Goal: Task Accomplishment & Management: Use online tool/utility

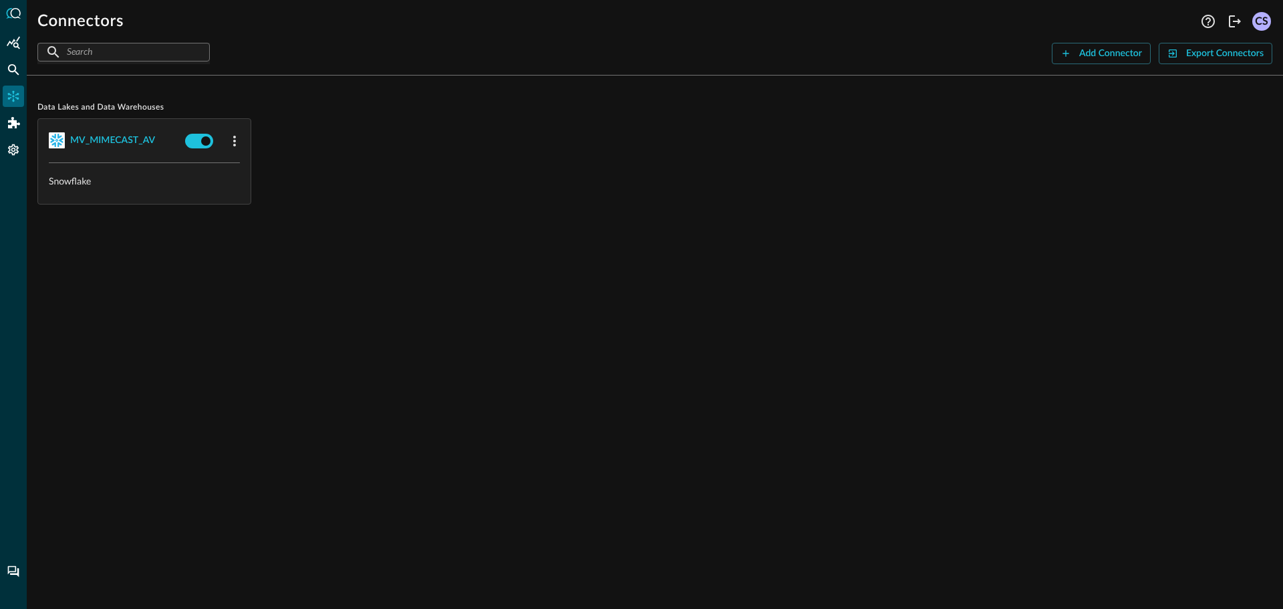
click at [448, 335] on div "Data Lakes and Data Warehouses MV_MIMECAST_AV Snowflake" at bounding box center [655, 347] width 1256 height 523
click at [9, 96] on icon "Connectors" at bounding box center [13, 96] width 13 height 13
click at [7, 46] on icon "Summary Insights" at bounding box center [13, 42] width 13 height 13
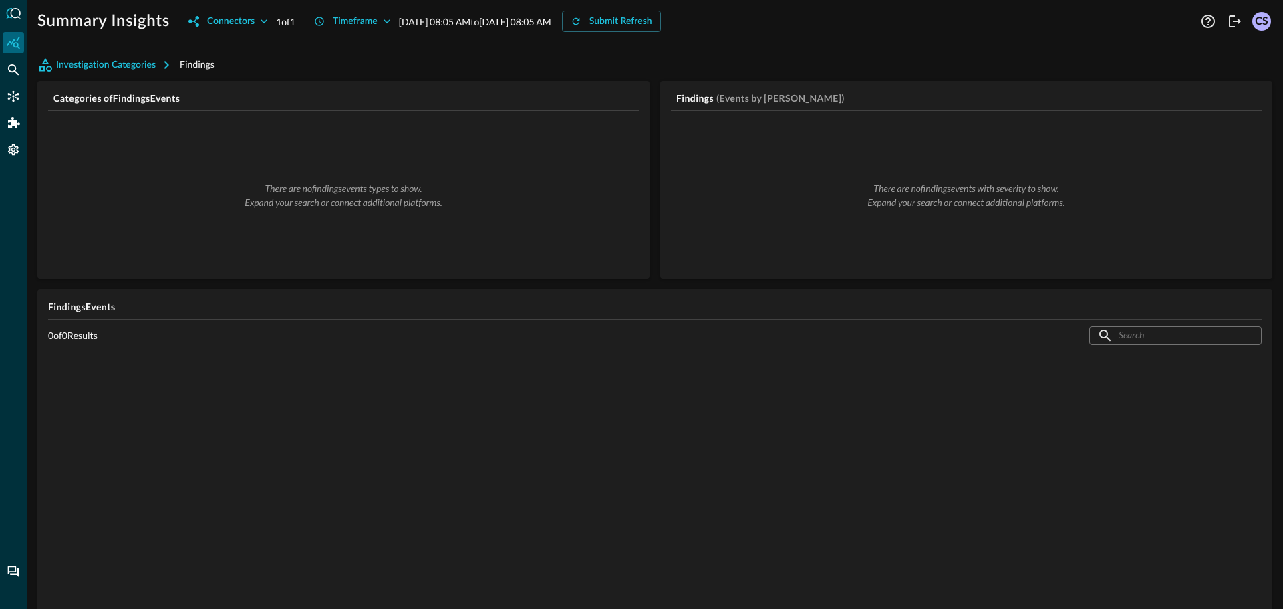
click at [977, 22] on div "Summary Insights Connectors 1 of 1 Timeframe Sep 24, 2025 08:05 AM to Sep 25, 2…" at bounding box center [617, 21] width 1160 height 21
click at [13, 96] on icon "Connectors" at bounding box center [13, 96] width 11 height 11
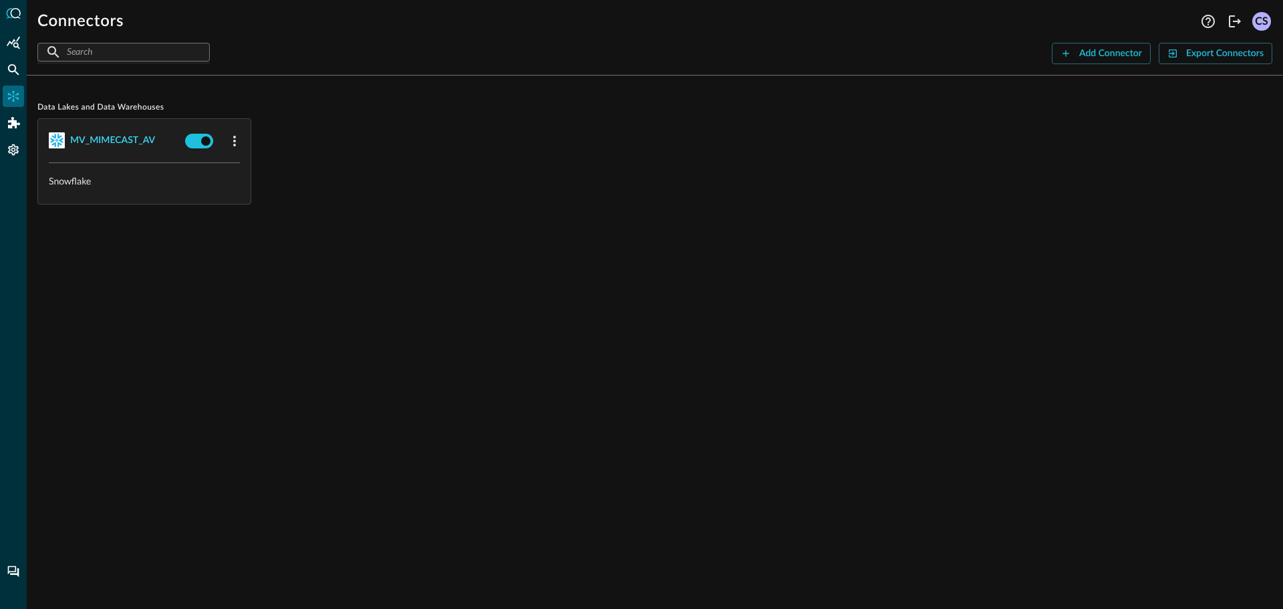
click at [89, 138] on div "MV_MIMECAST_AV" at bounding box center [112, 140] width 85 height 17
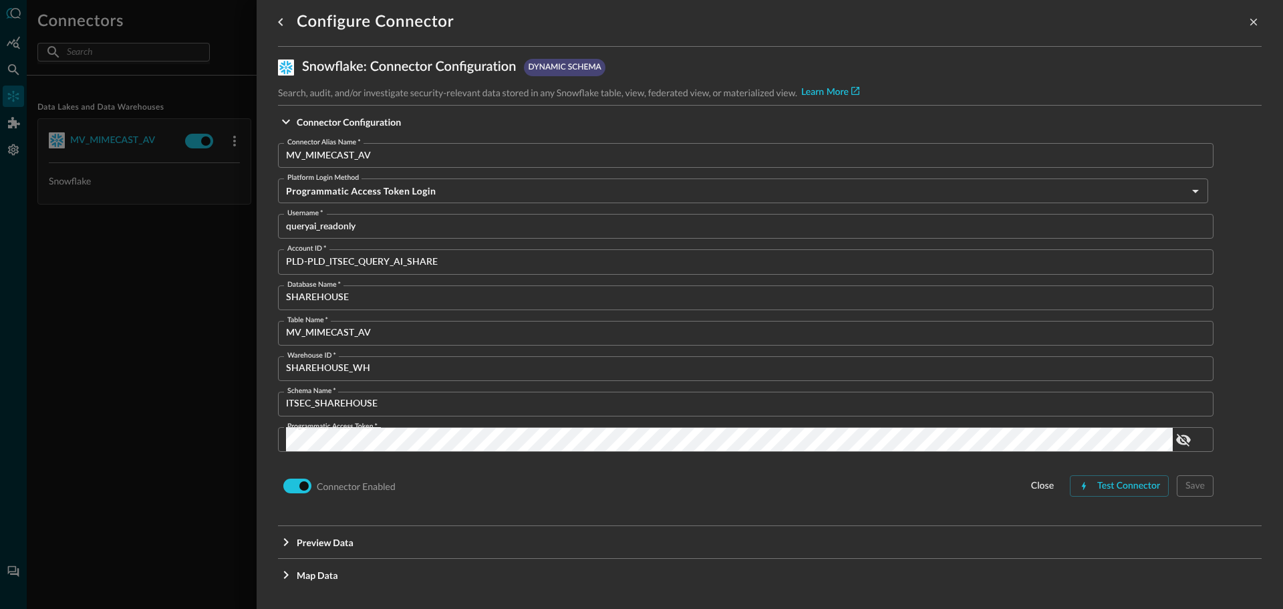
scroll to position [11, 0]
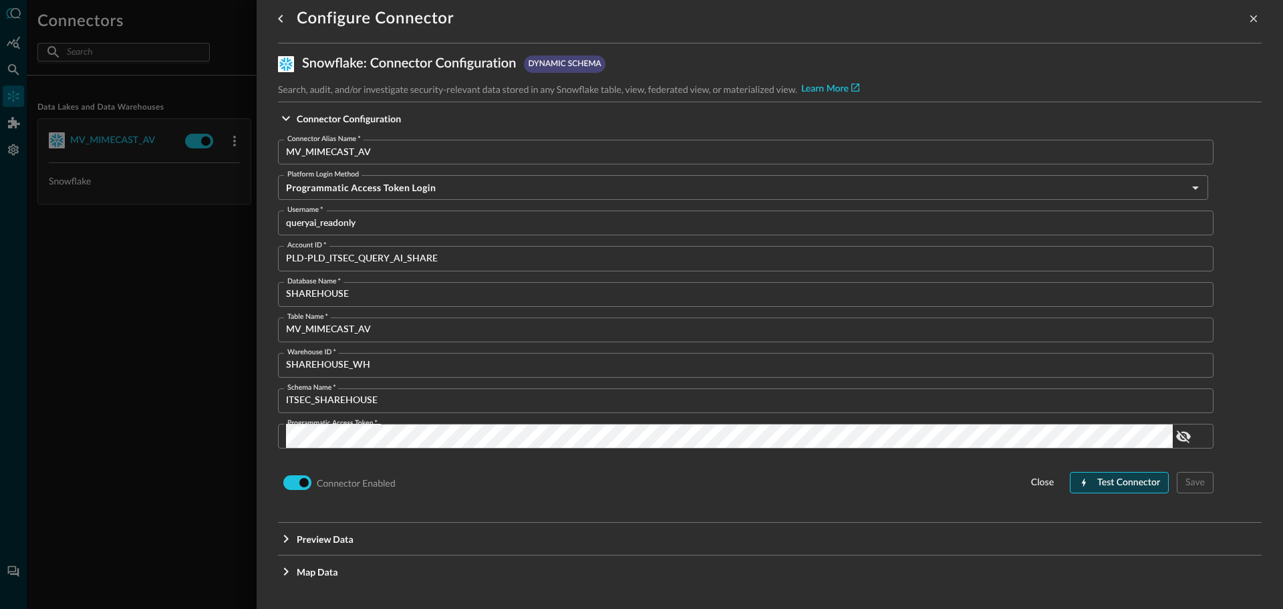
click at [1097, 487] on div "Test Connector" at bounding box center [1128, 482] width 63 height 17
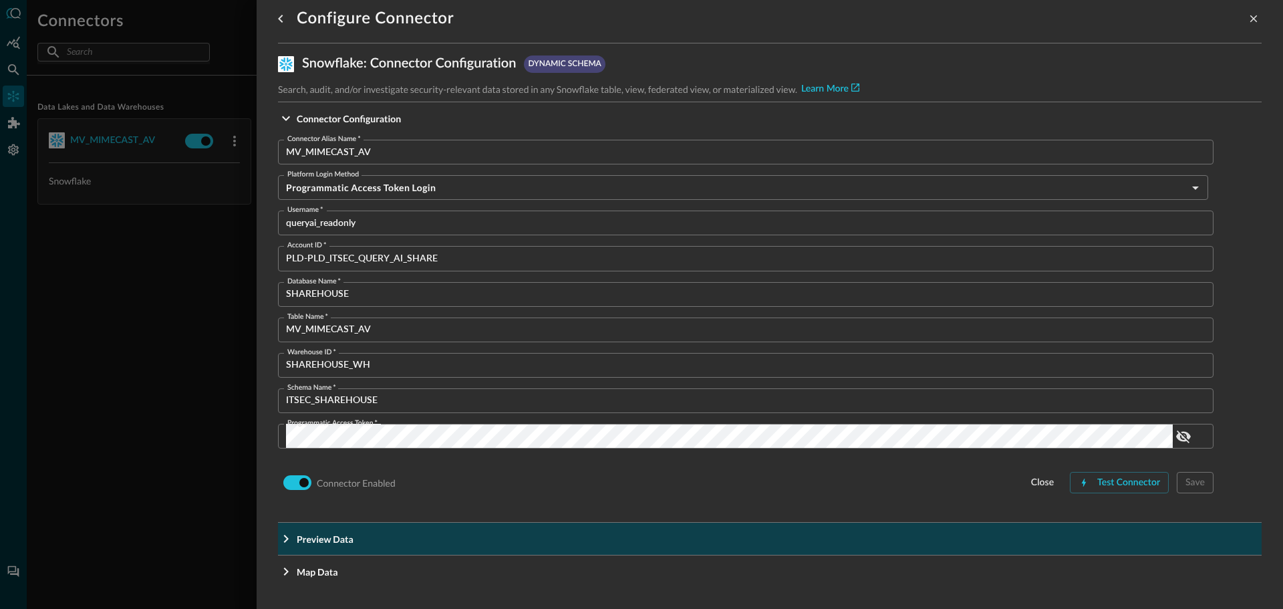
click at [287, 541] on icon "Expand More" at bounding box center [286, 539] width 16 height 16
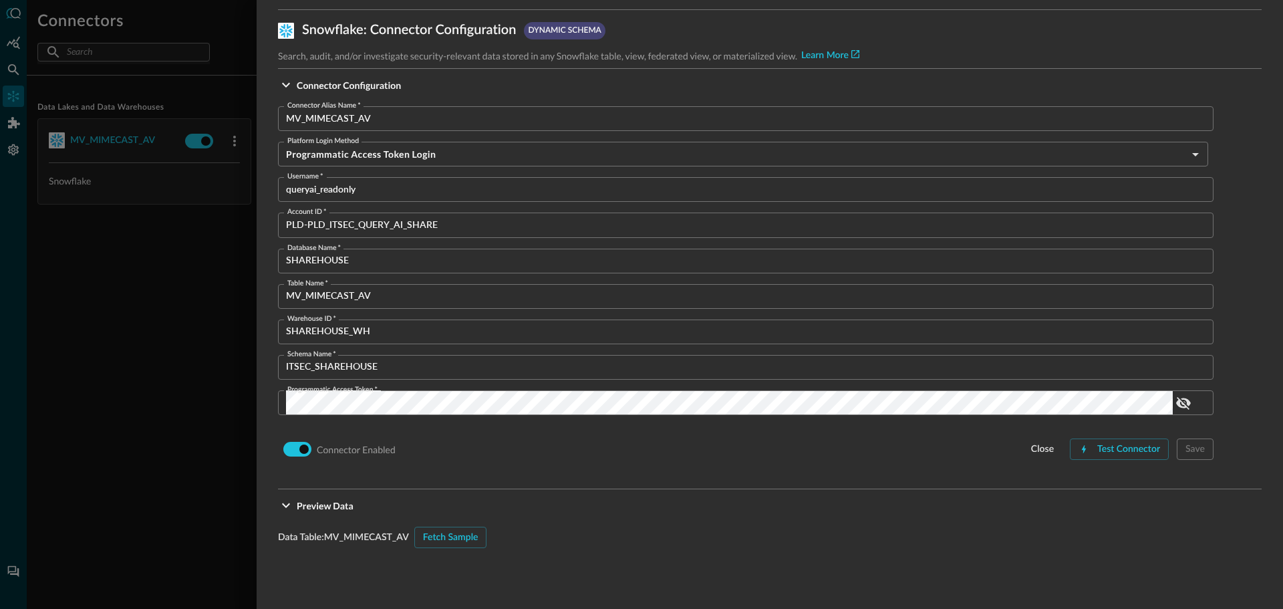
scroll to position [78, 0]
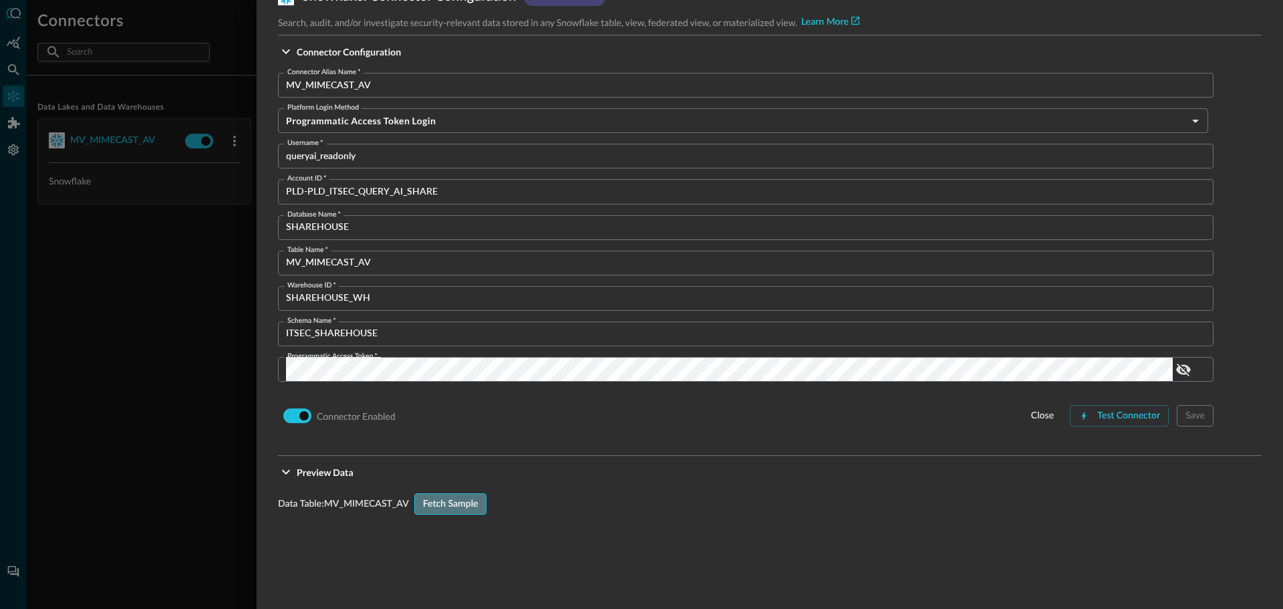
click at [448, 506] on div "Fetch Sample" at bounding box center [450, 504] width 55 height 17
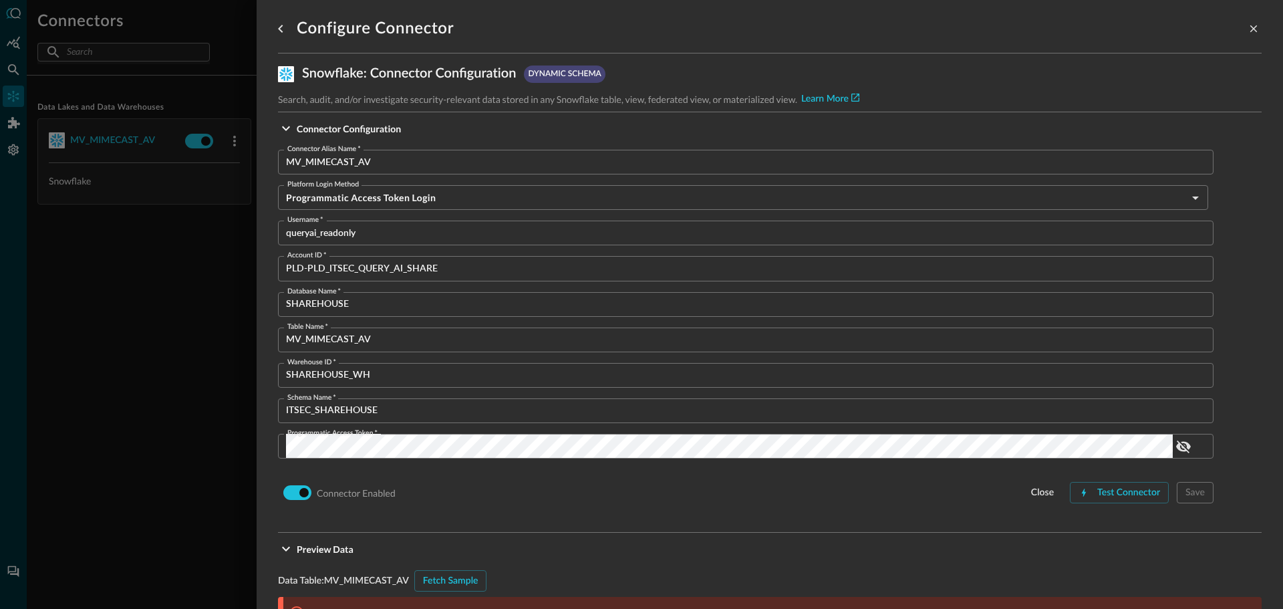
scroll to position [0, 0]
click at [1247, 34] on icon "close-drawer" at bounding box center [1253, 29] width 12 height 12
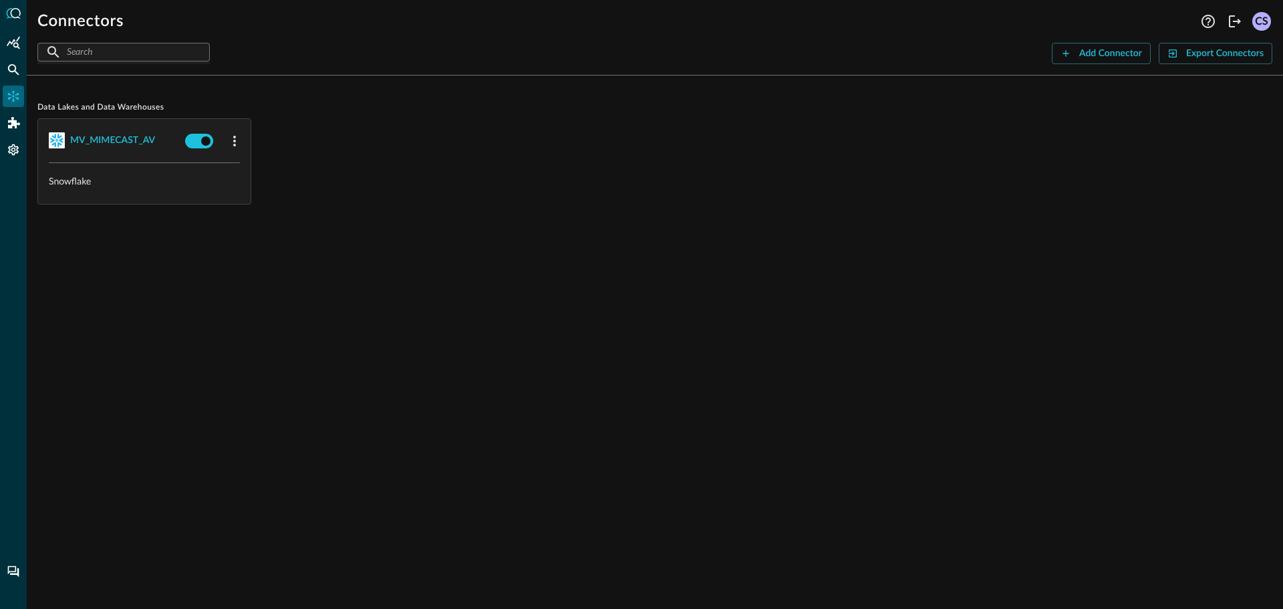
click at [1256, 21] on div "CS" at bounding box center [1261, 21] width 19 height 19
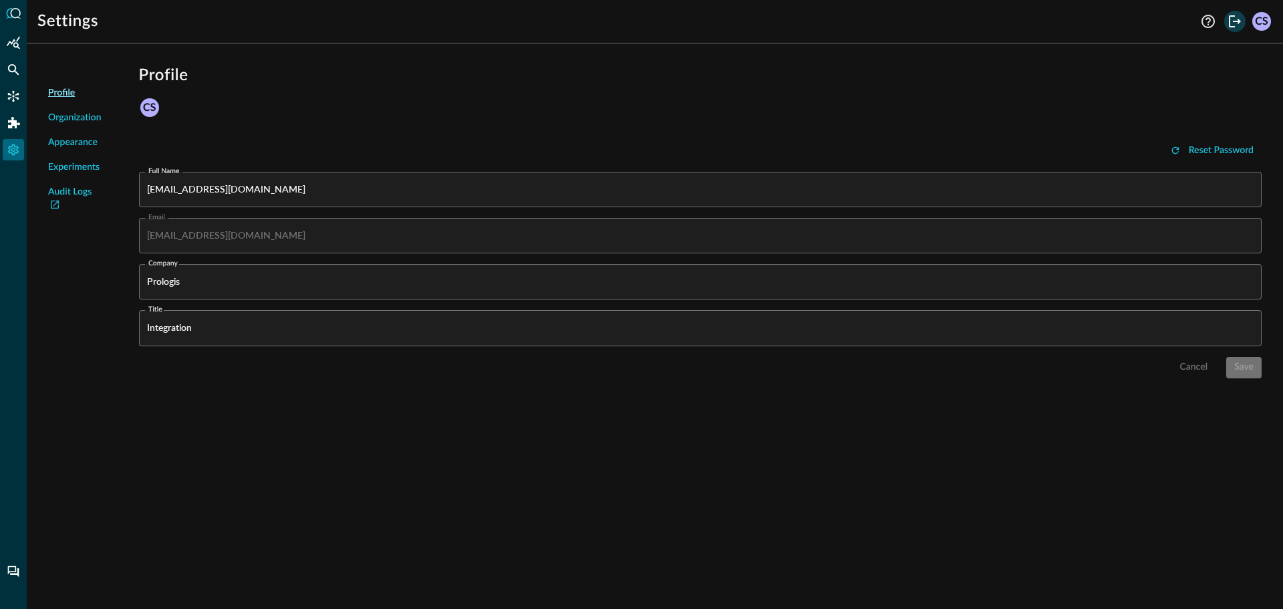
click at [1238, 19] on icon "Logout" at bounding box center [1235, 21] width 12 height 12
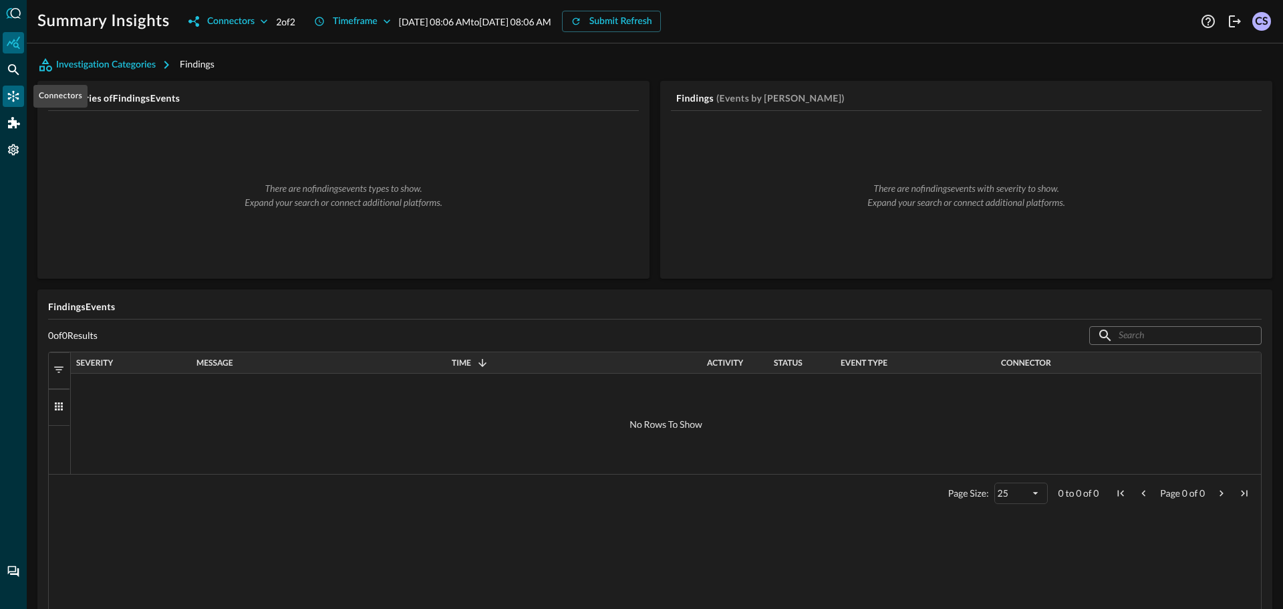
click at [9, 90] on icon "Connectors" at bounding box center [13, 96] width 13 height 13
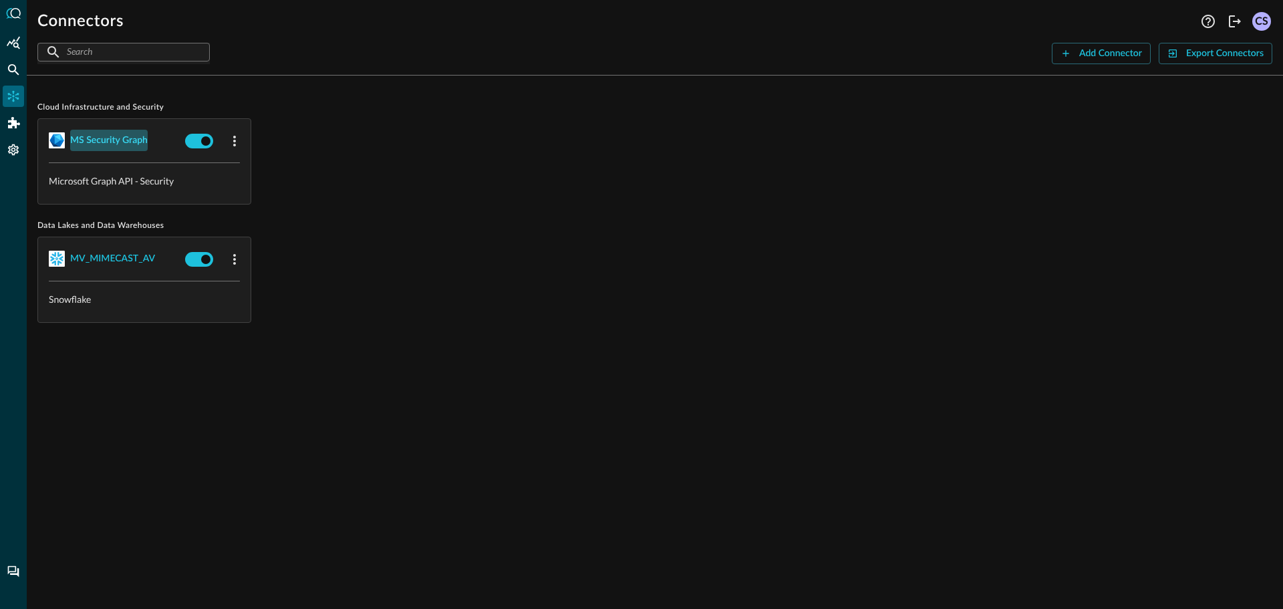
click at [116, 135] on div "MS Security Graph" at bounding box center [109, 140] width 78 height 17
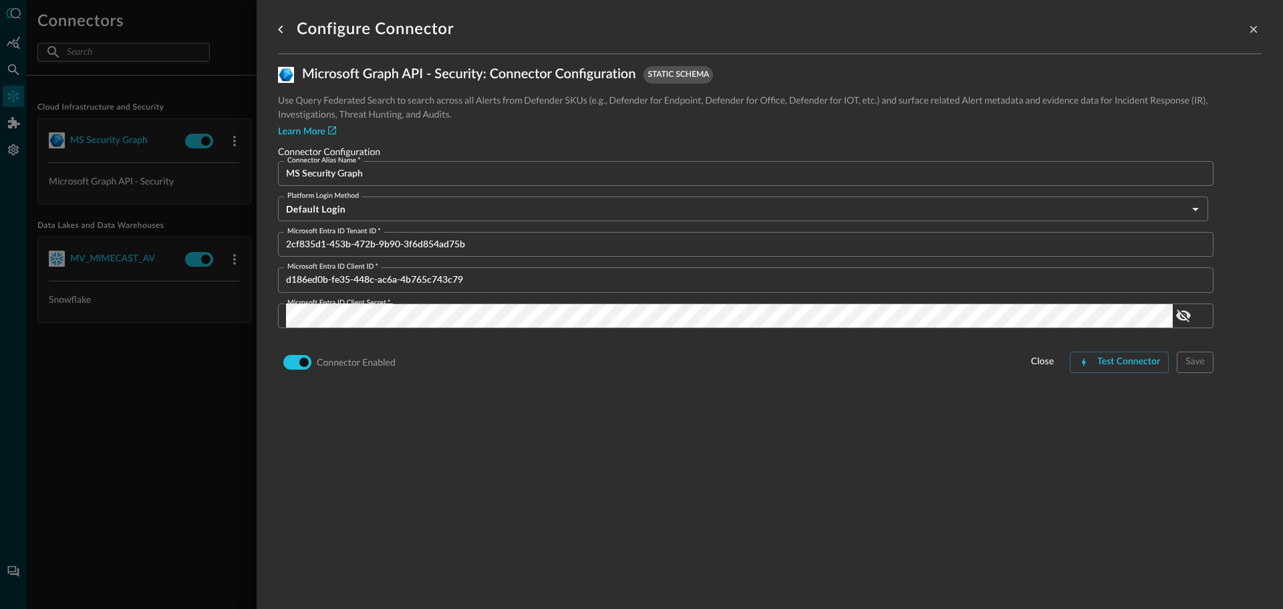
click at [180, 17] on div at bounding box center [641, 304] width 1283 height 609
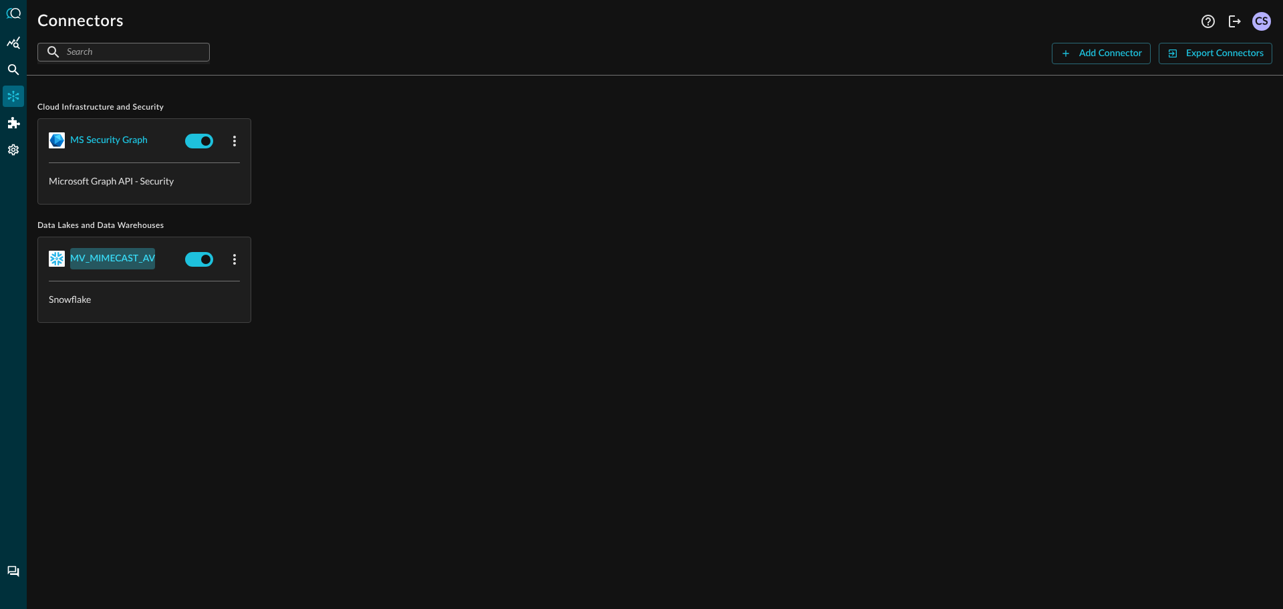
click at [99, 255] on div "MV_MIMECAST_AV" at bounding box center [112, 259] width 85 height 17
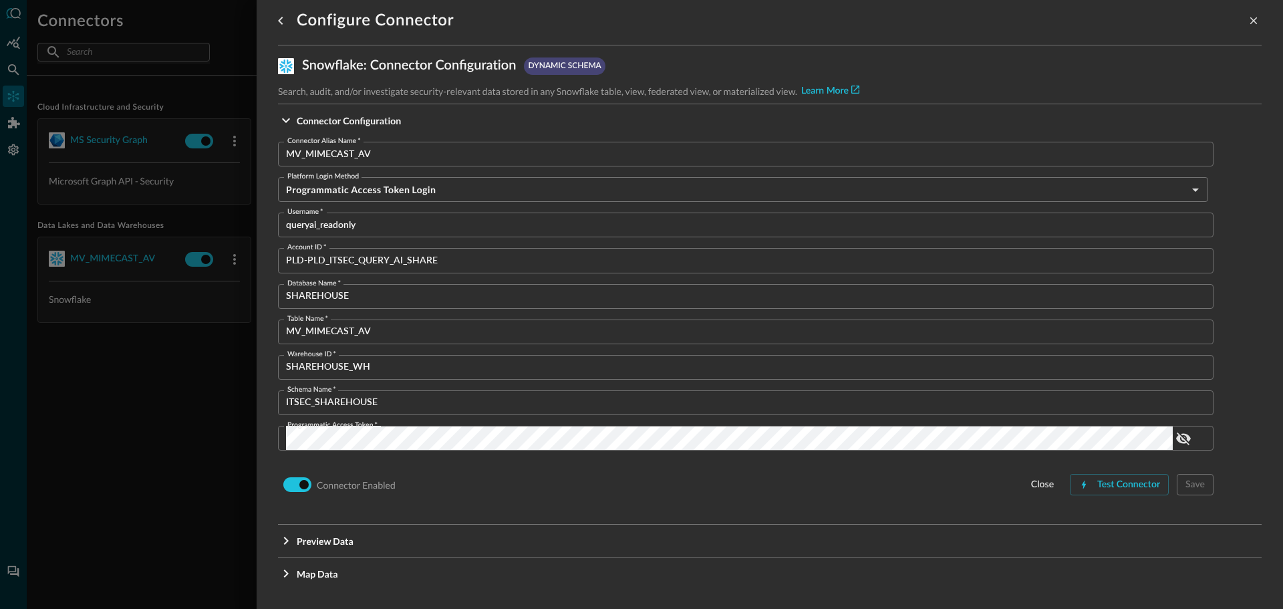
scroll to position [11, 0]
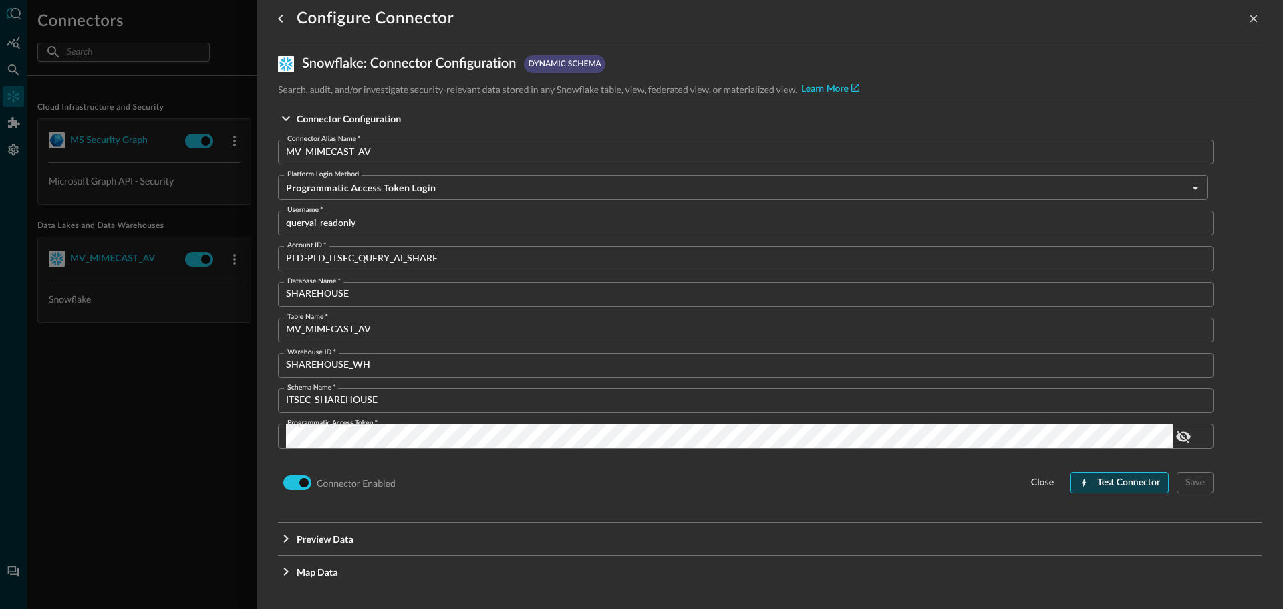
click at [1097, 486] on div "Test Connector" at bounding box center [1128, 482] width 63 height 17
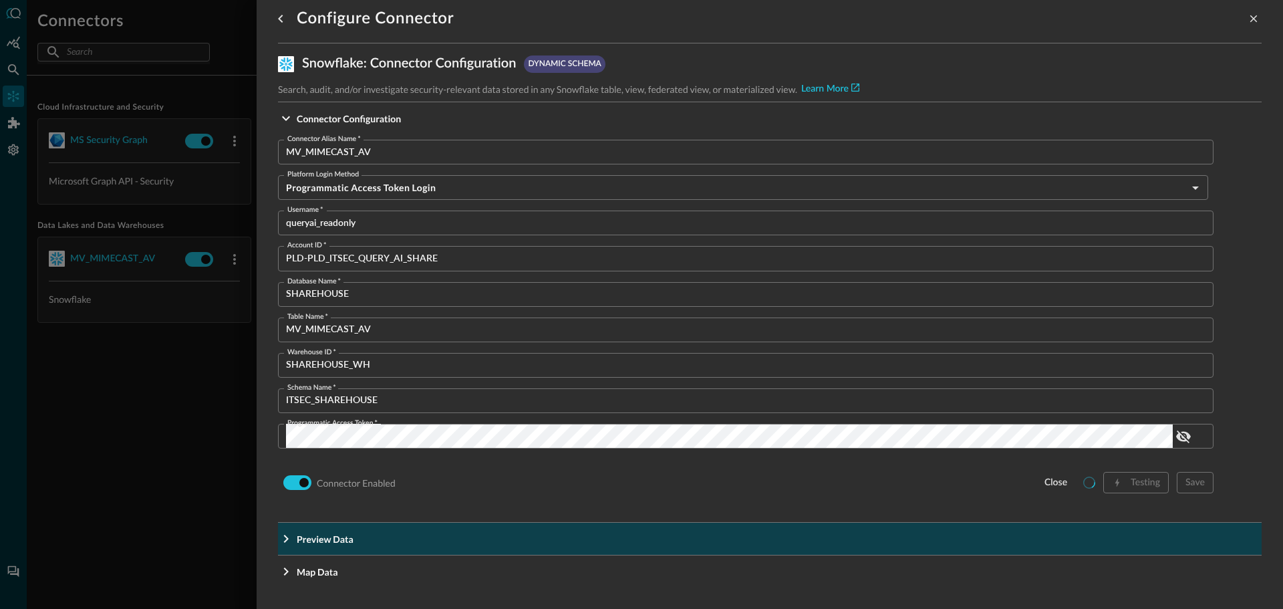
click at [281, 542] on icon "Expand More" at bounding box center [286, 539] width 16 height 16
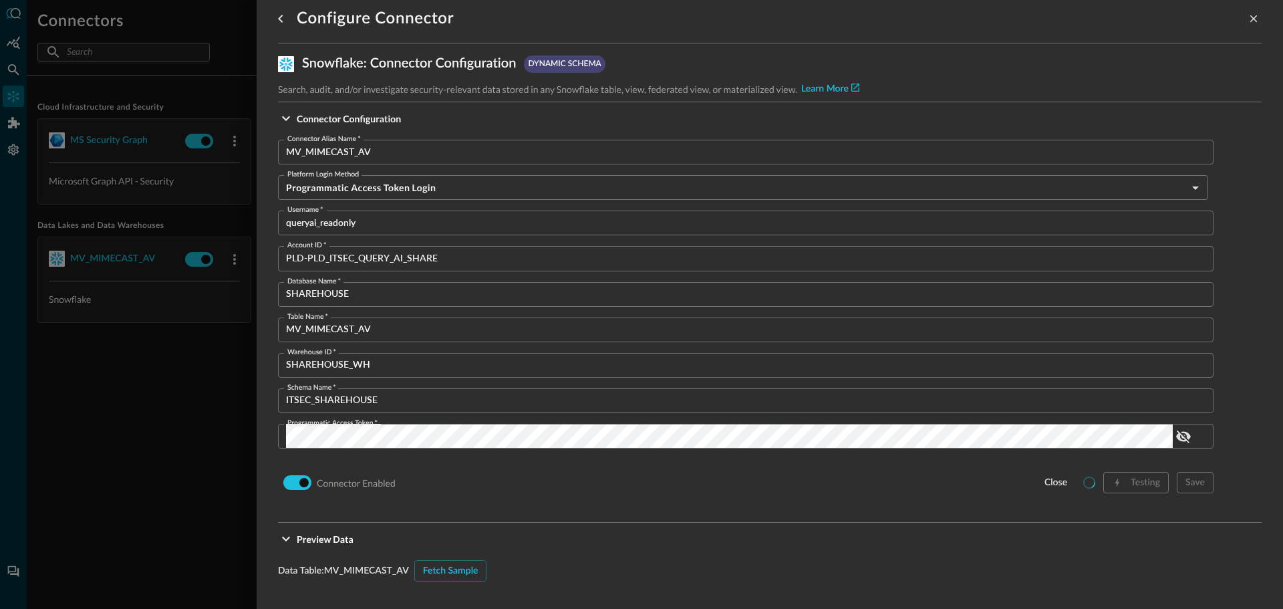
scroll to position [278, 0]
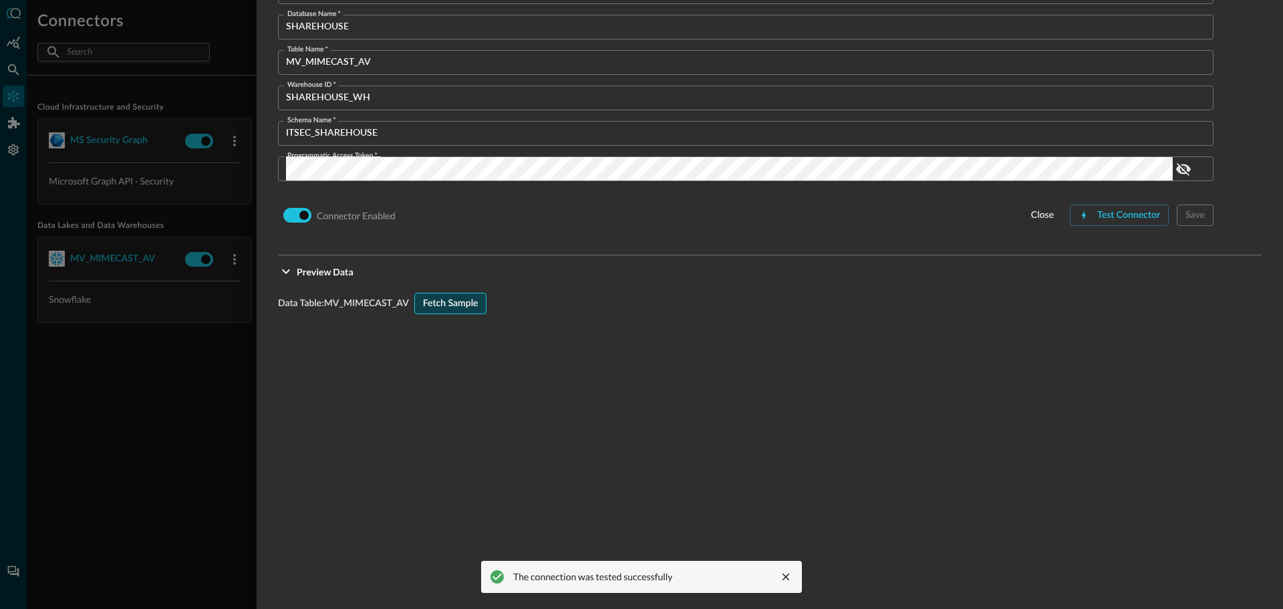
click at [435, 298] on div "Fetch Sample" at bounding box center [450, 303] width 55 height 17
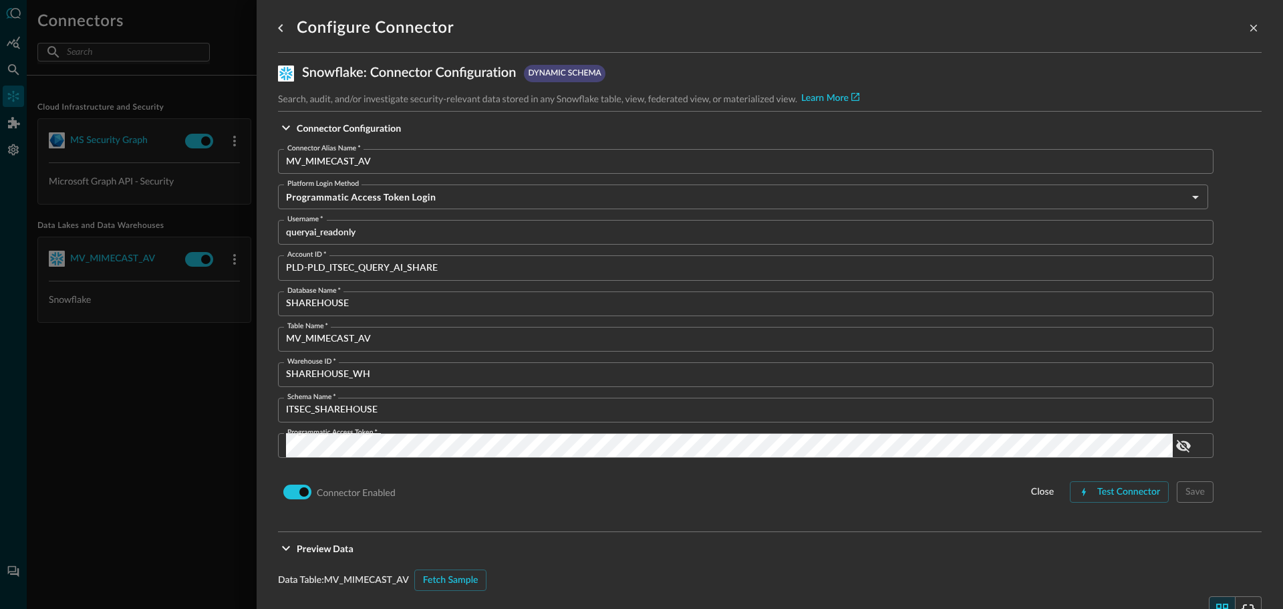
scroll to position [0, 0]
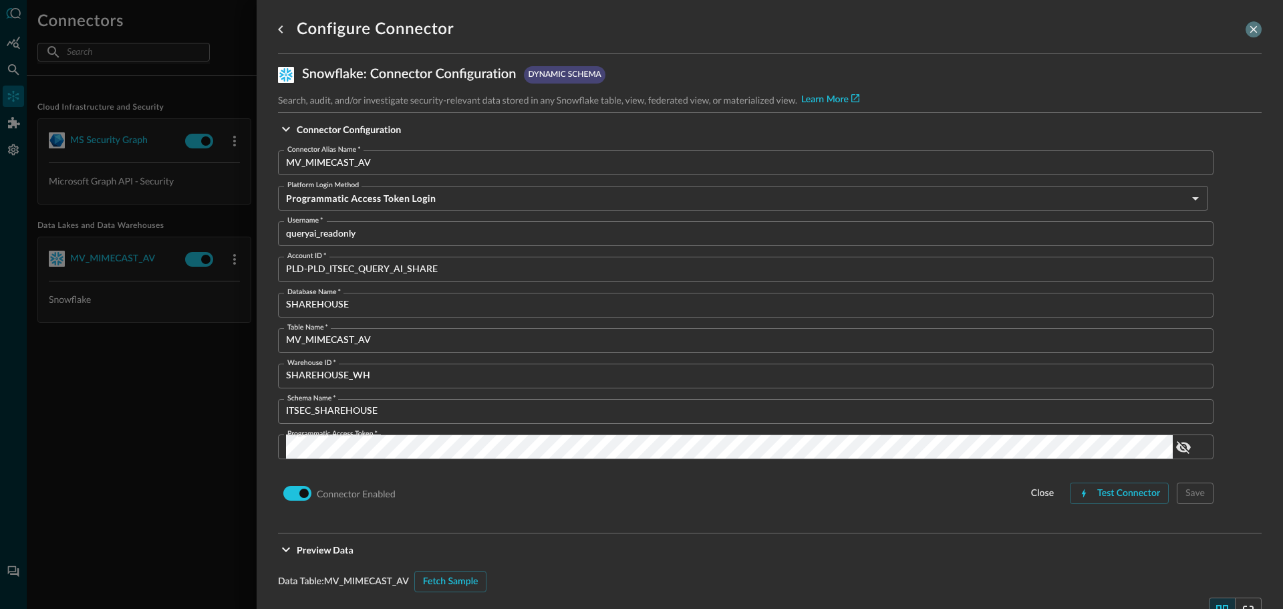
click at [1247, 29] on icon "close-drawer" at bounding box center [1253, 29] width 12 height 12
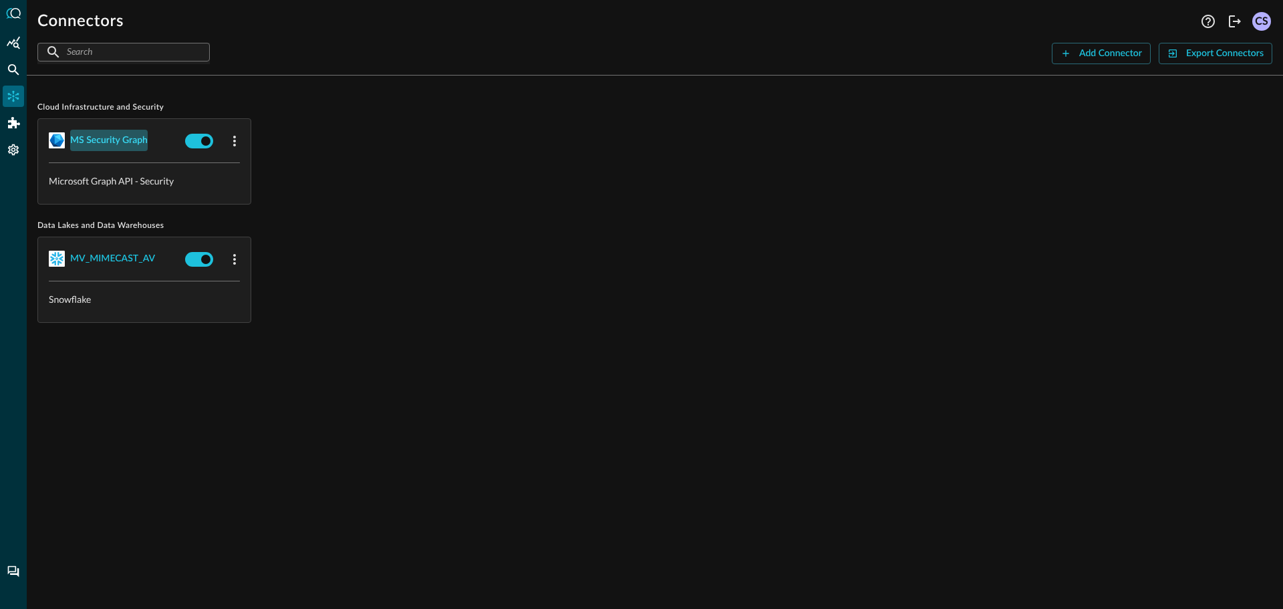
click at [143, 142] on div "MS Security Graph" at bounding box center [109, 140] width 78 height 17
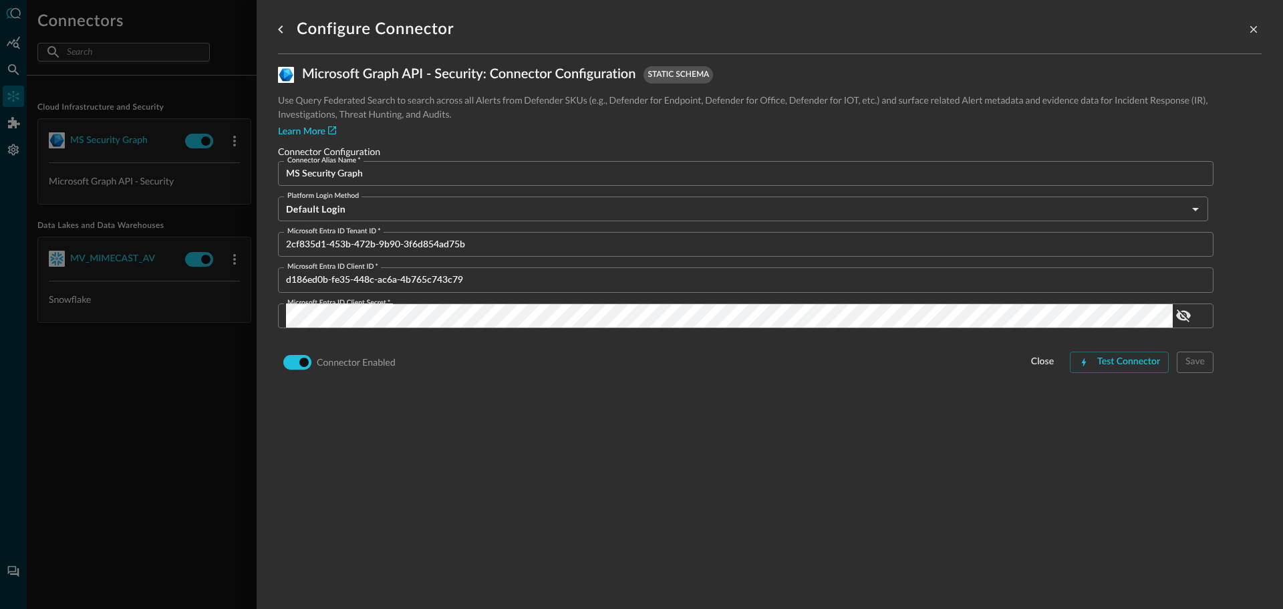
click at [227, 374] on div at bounding box center [641, 304] width 1283 height 609
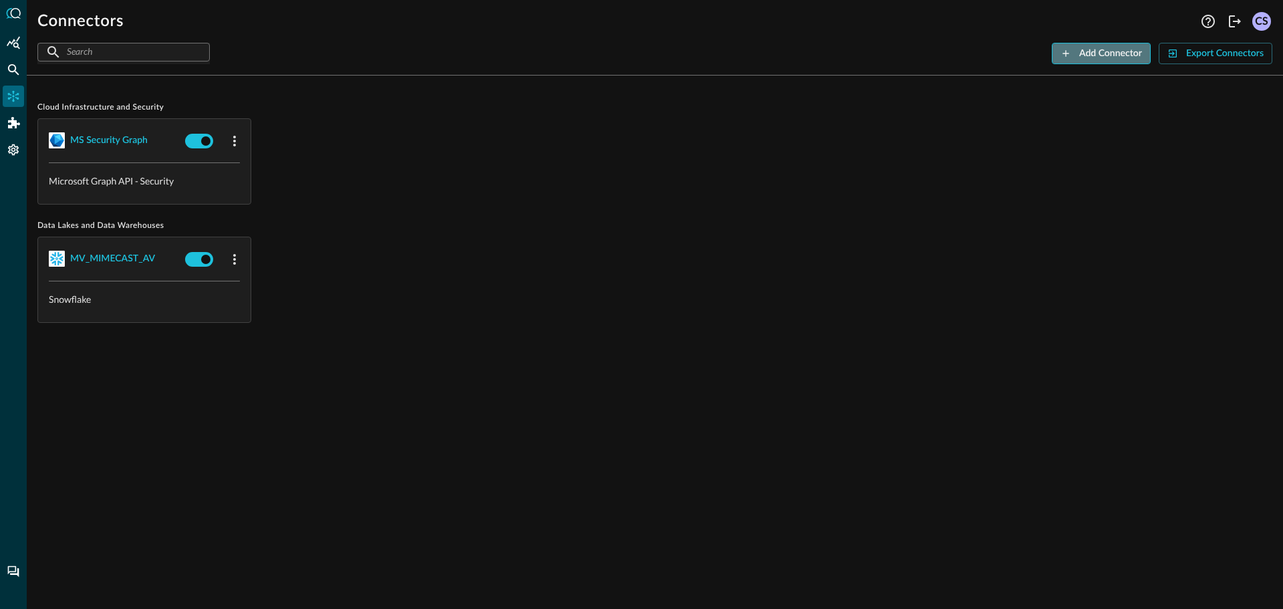
click at [1113, 58] on div "Add Connector" at bounding box center [1110, 53] width 63 height 17
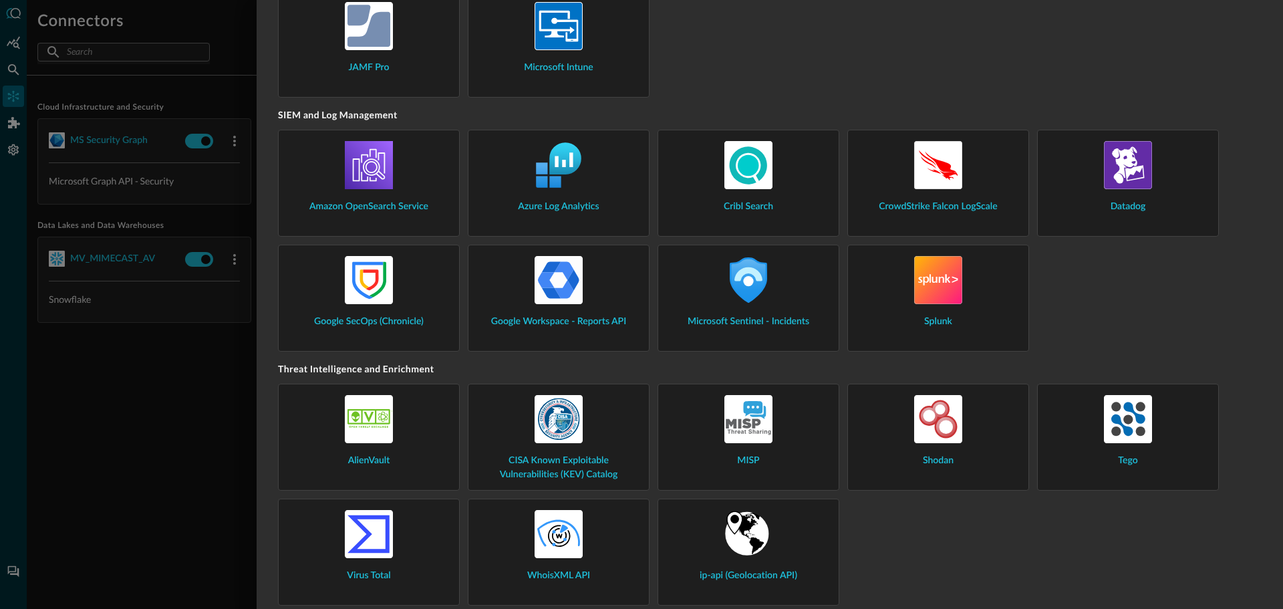
scroll to position [1455, 0]
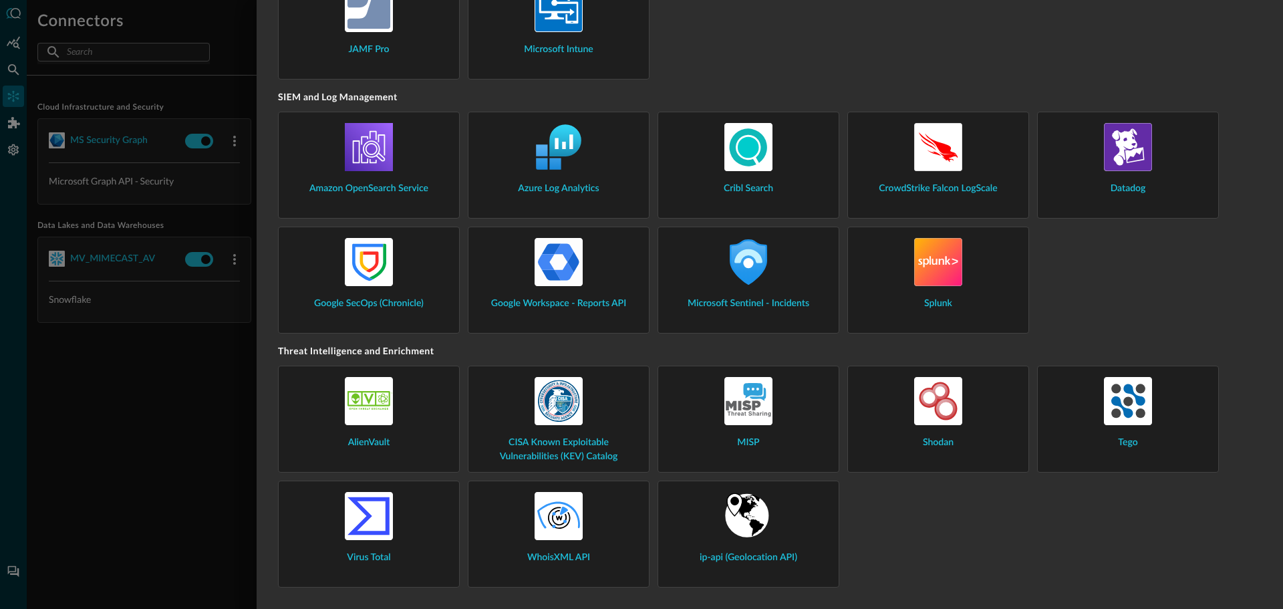
click at [792, 29] on div "JAMF Pro Microsoft Intune" at bounding box center [770, 26] width 984 height 107
click at [57, 438] on div at bounding box center [641, 304] width 1283 height 609
